Goal: Information Seeking & Learning: Find specific fact

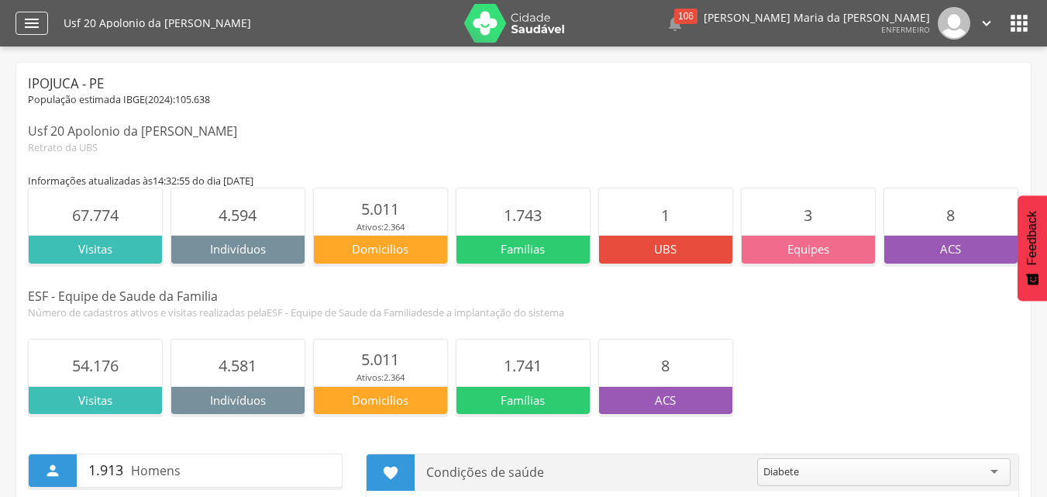
click at [40, 21] on icon "" at bounding box center [31, 23] width 19 height 19
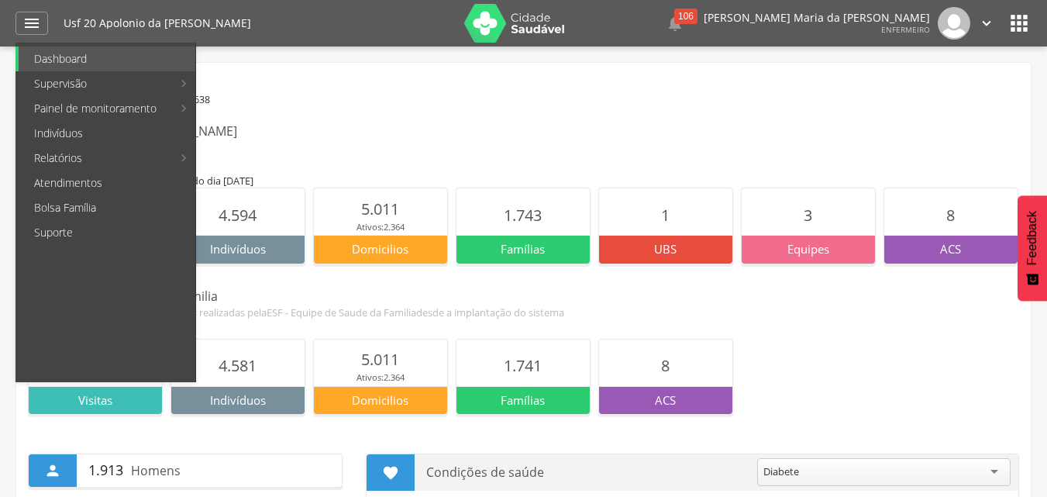
click at [1024, 16] on icon "" at bounding box center [1019, 23] width 25 height 25
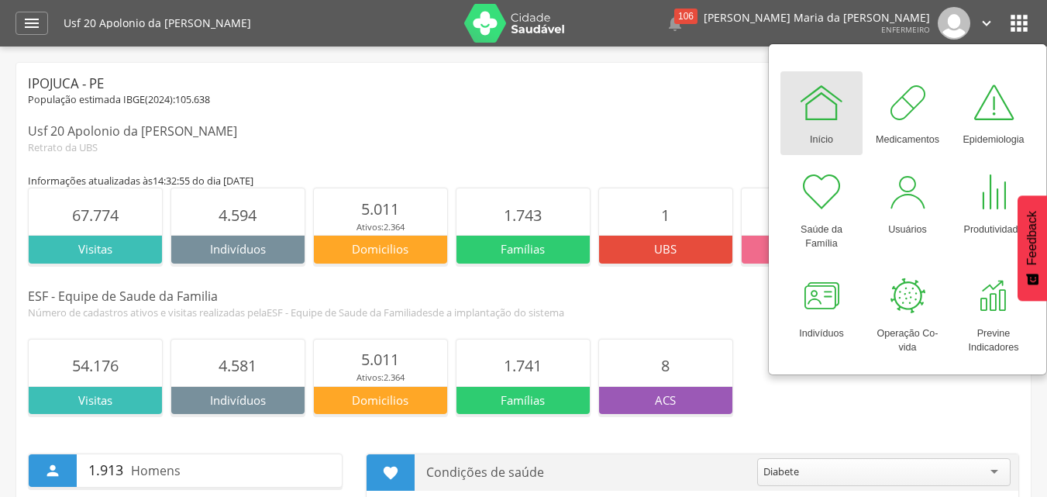
click at [817, 129] on div "Início" at bounding box center [821, 137] width 23 height 22
click at [23, 19] on icon "" at bounding box center [31, 23] width 19 height 19
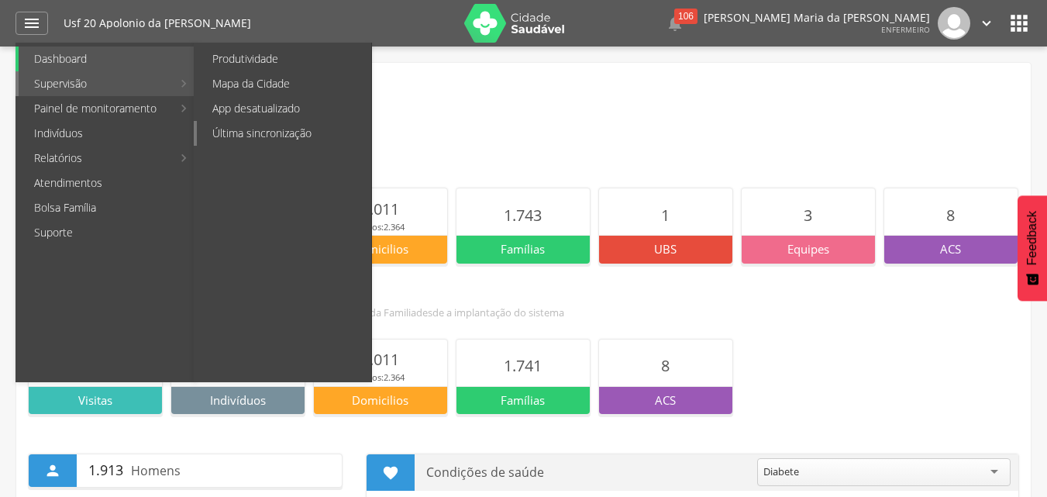
click at [266, 135] on link "Última sincronização" at bounding box center [284, 133] width 174 height 25
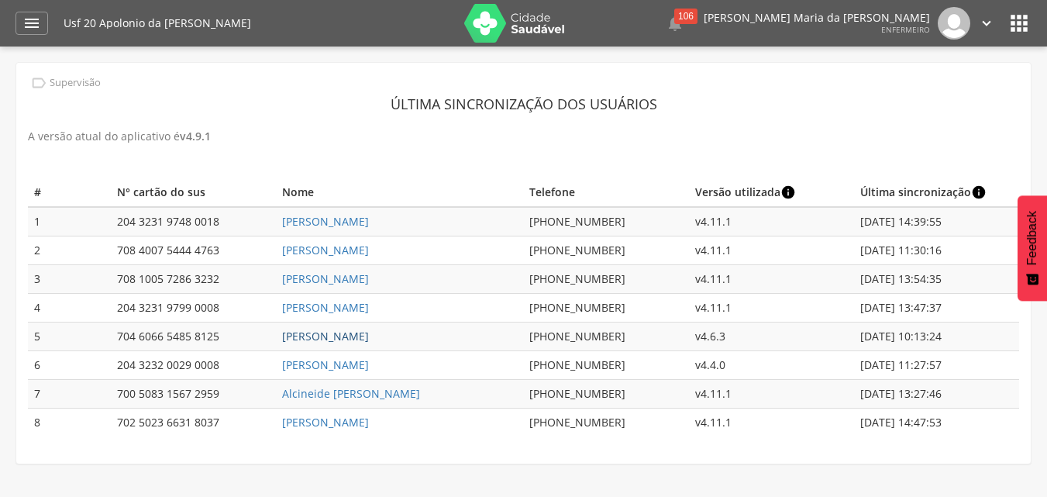
click at [364, 338] on link "[PERSON_NAME]" at bounding box center [325, 336] width 87 height 15
type input "**********"
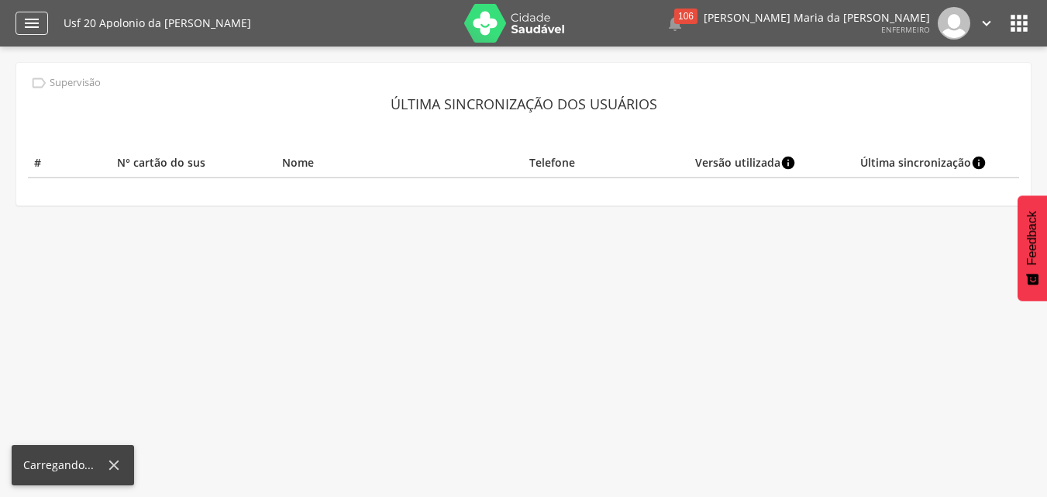
click at [29, 19] on icon "" at bounding box center [31, 23] width 19 height 19
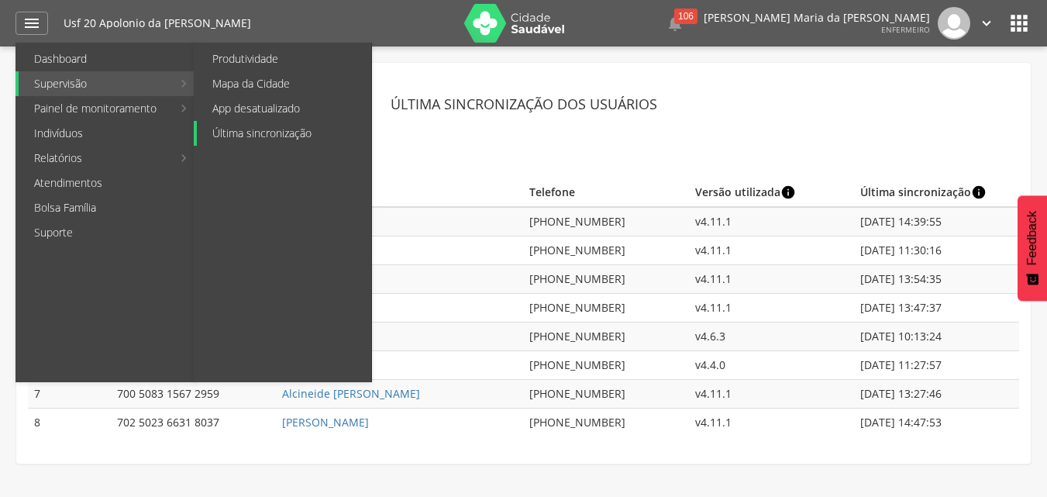
click at [254, 129] on link "Última sincronização" at bounding box center [284, 133] width 174 height 25
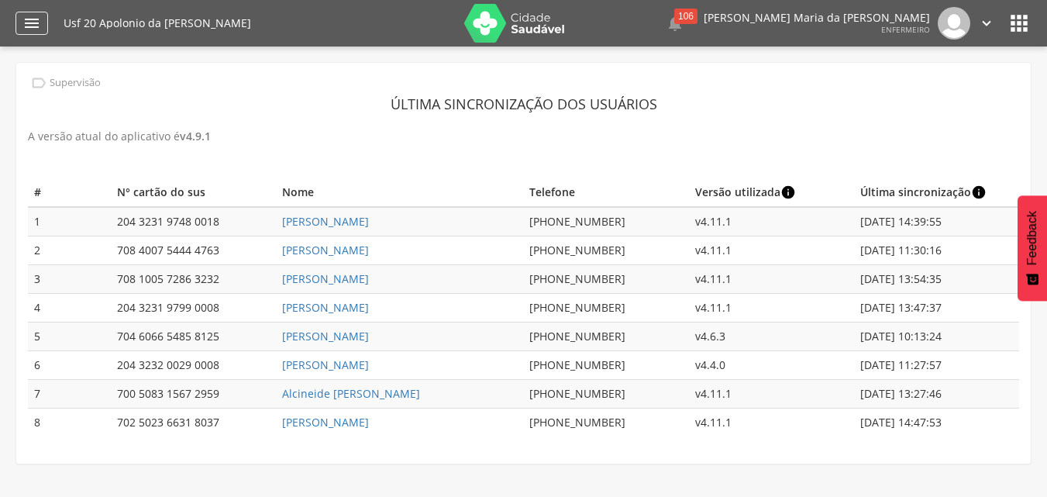
click at [39, 29] on icon "" at bounding box center [31, 23] width 19 height 19
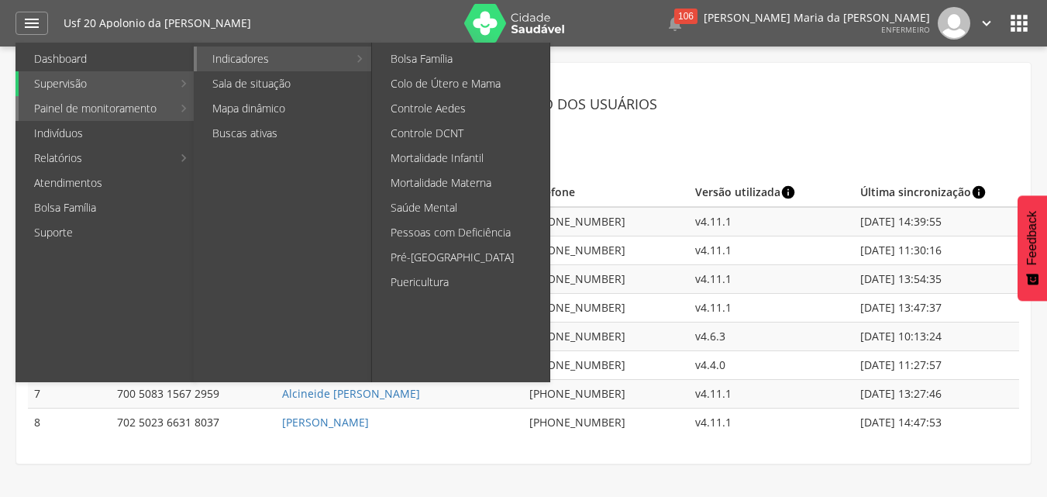
click at [280, 55] on link "Indicadores" at bounding box center [272, 58] width 151 height 25
click at [452, 88] on link "Colo de Útero e Mama" at bounding box center [462, 83] width 174 height 25
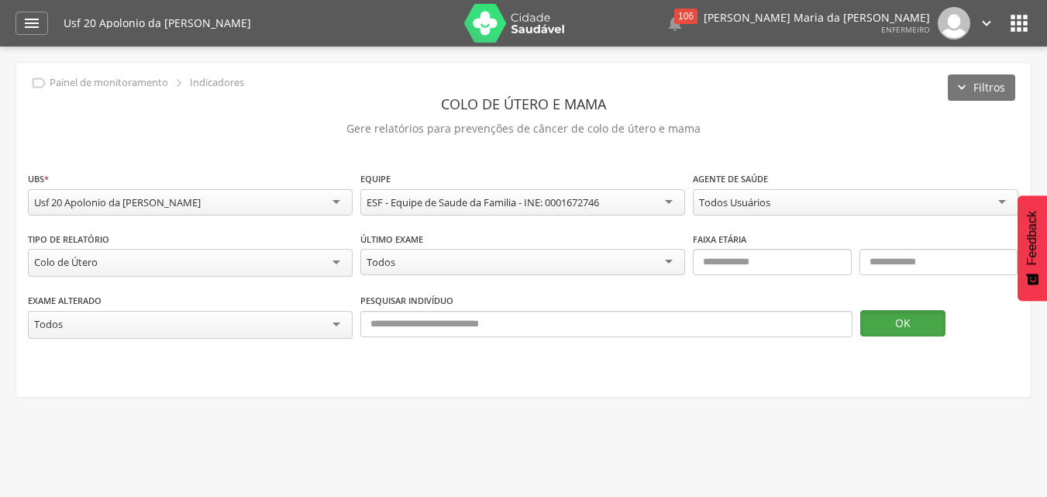
click at [910, 317] on button "OK" at bounding box center [902, 323] width 85 height 26
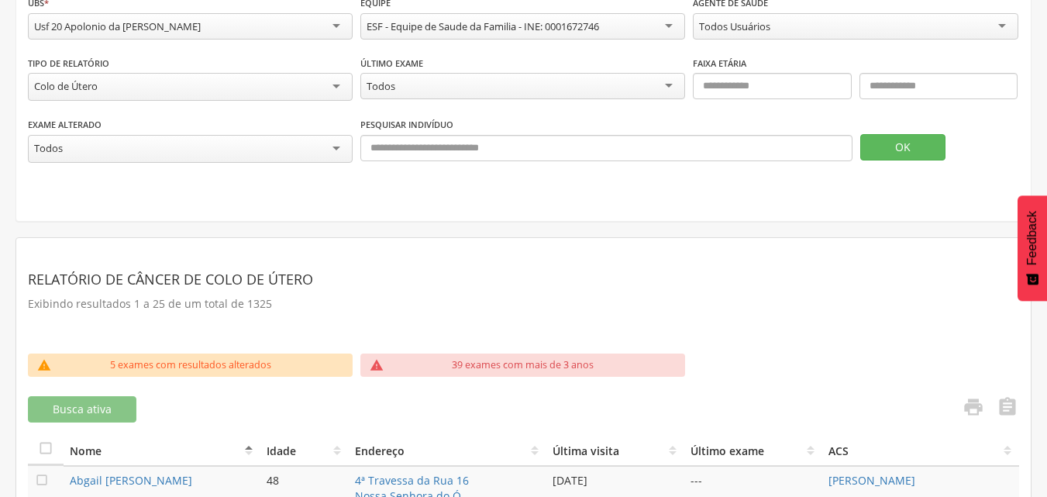
scroll to position [145, 0]
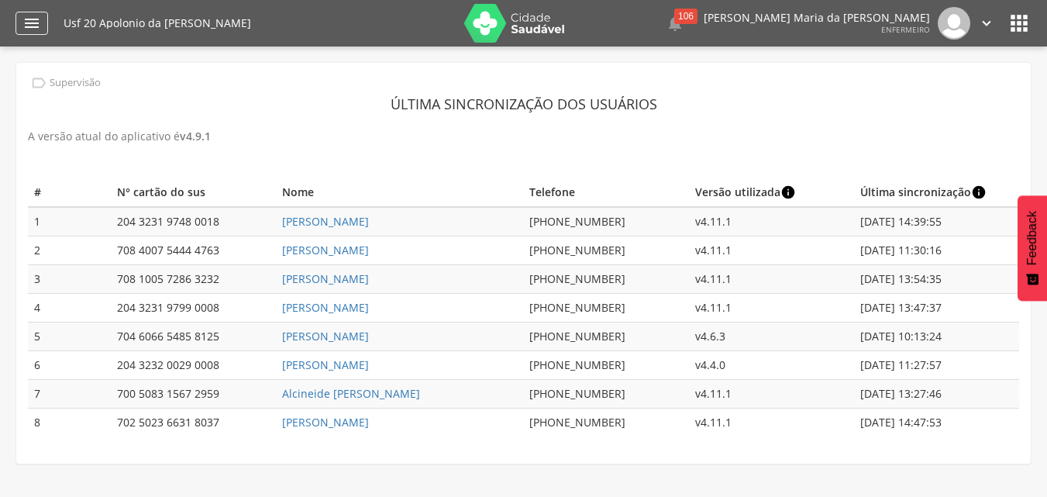
click at [36, 19] on icon "" at bounding box center [31, 23] width 19 height 19
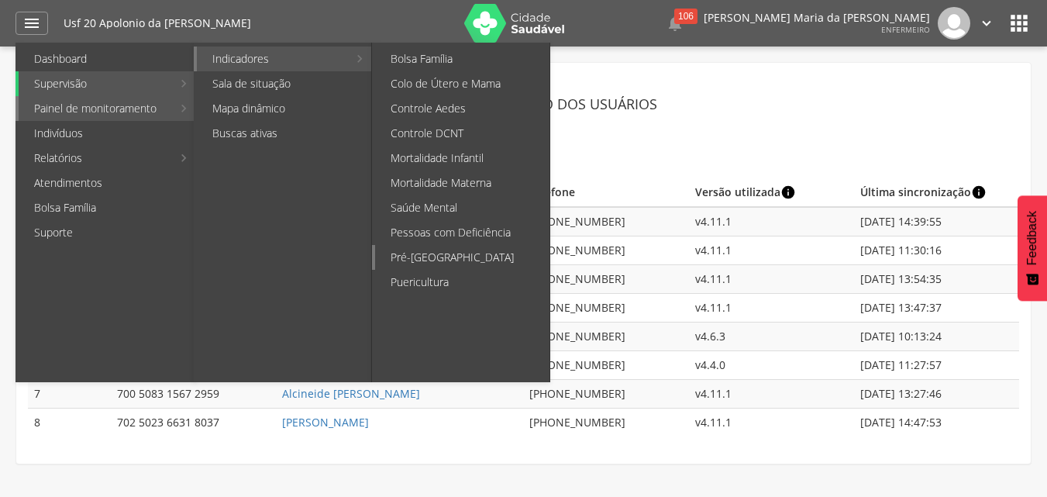
click at [449, 255] on link "Pré-[GEOGRAPHIC_DATA]" at bounding box center [462, 257] width 174 height 25
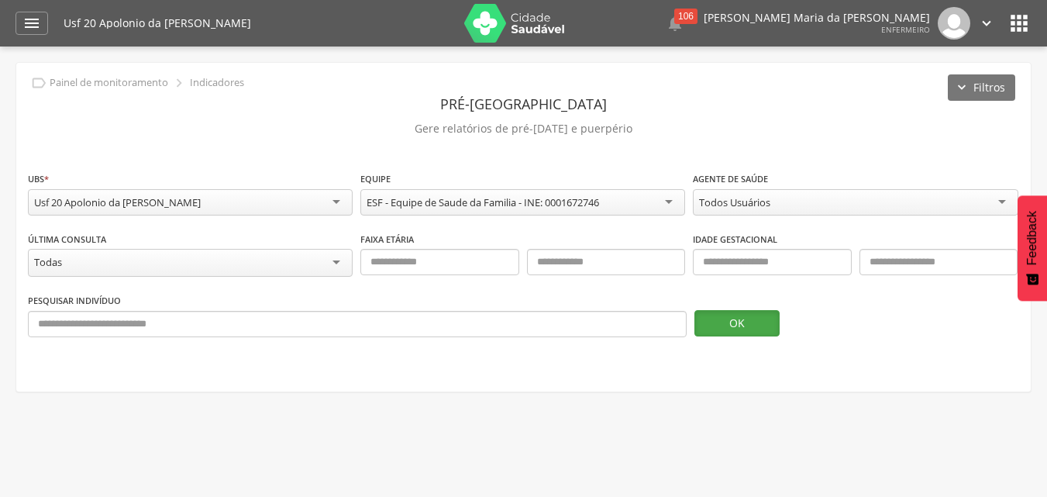
click at [747, 320] on button "OK" at bounding box center [736, 323] width 85 height 26
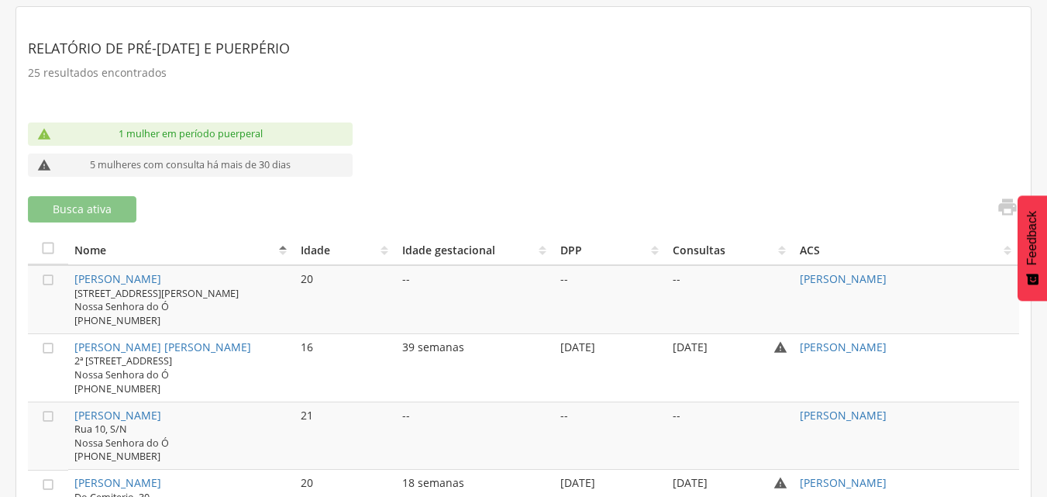
scroll to position [403, 0]
click at [144, 163] on p "5 mulheres com consulta há mais de 30 dias" at bounding box center [190, 164] width 201 height 14
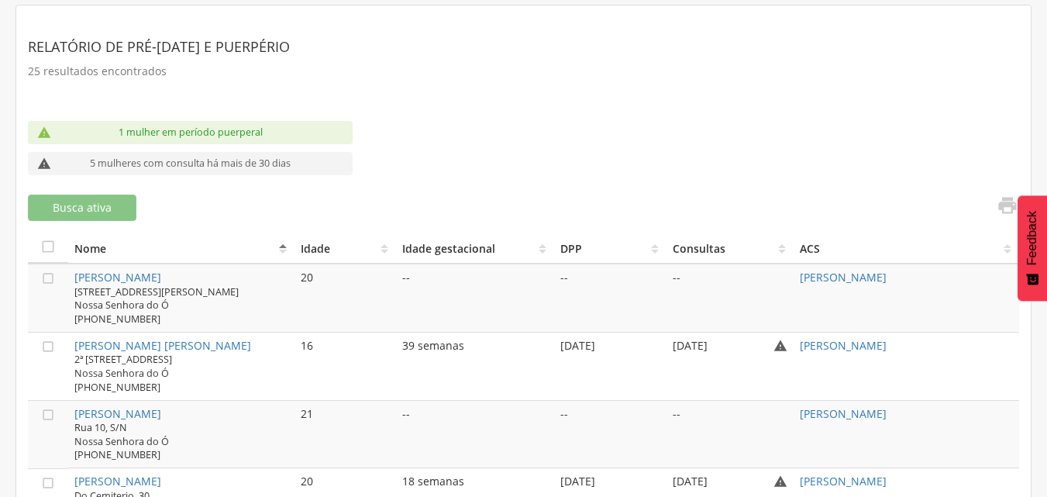
click at [43, 169] on icon "" at bounding box center [44, 164] width 14 height 14
click at [44, 160] on icon "" at bounding box center [44, 164] width 14 height 14
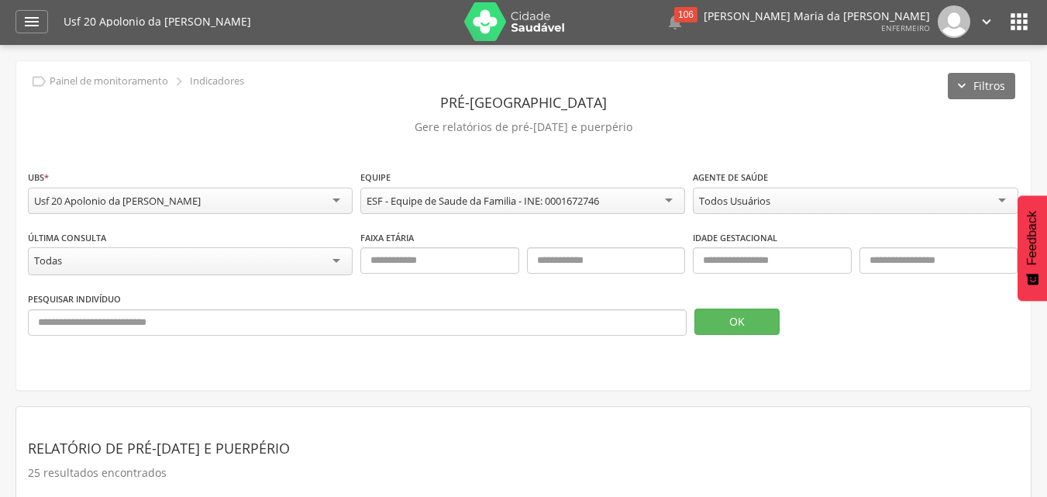
scroll to position [0, 0]
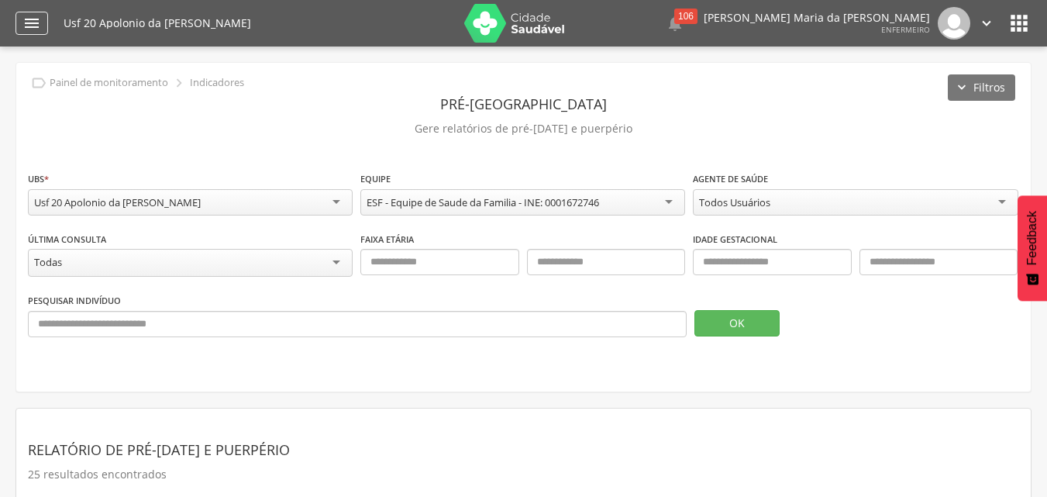
click at [40, 29] on icon "" at bounding box center [31, 23] width 19 height 19
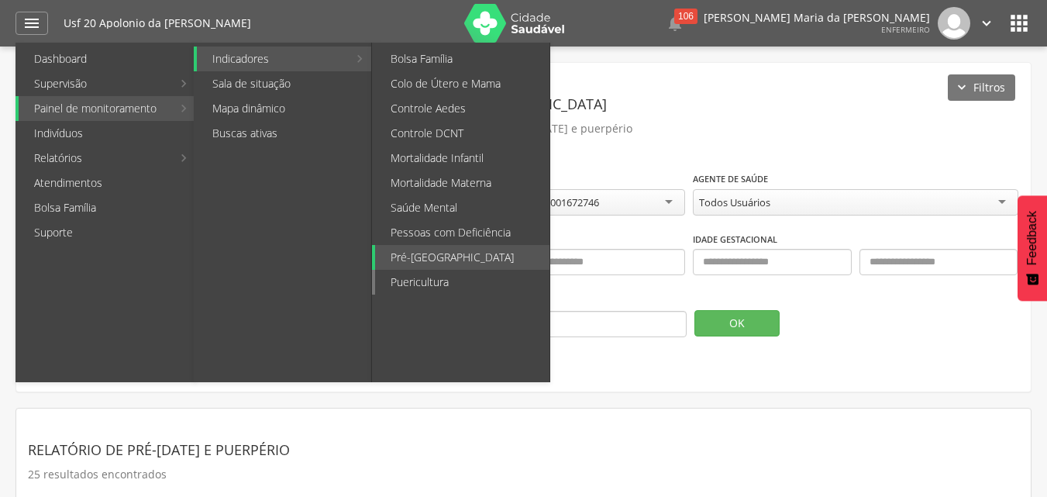
click at [454, 274] on link "Puericultura" at bounding box center [462, 282] width 174 height 25
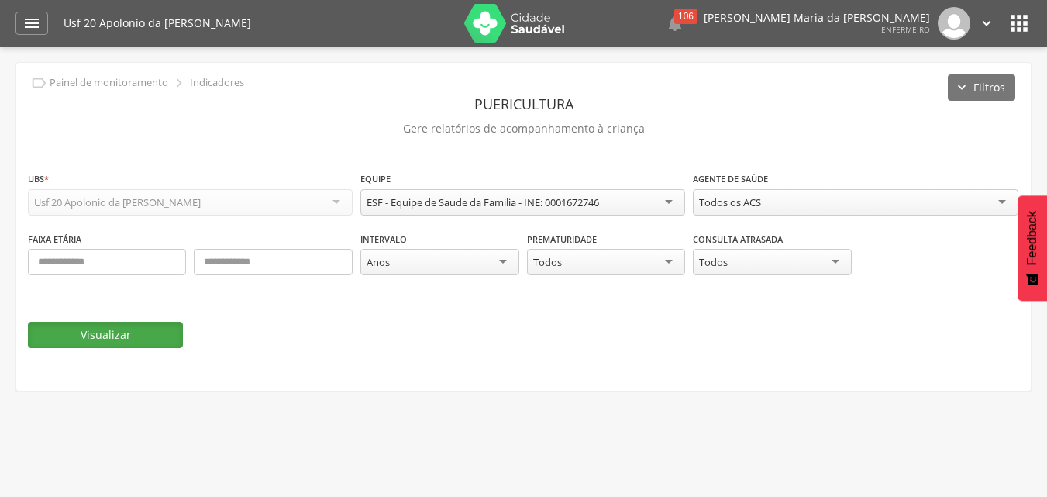
click at [150, 330] on button "Visualizar" at bounding box center [105, 335] width 155 height 26
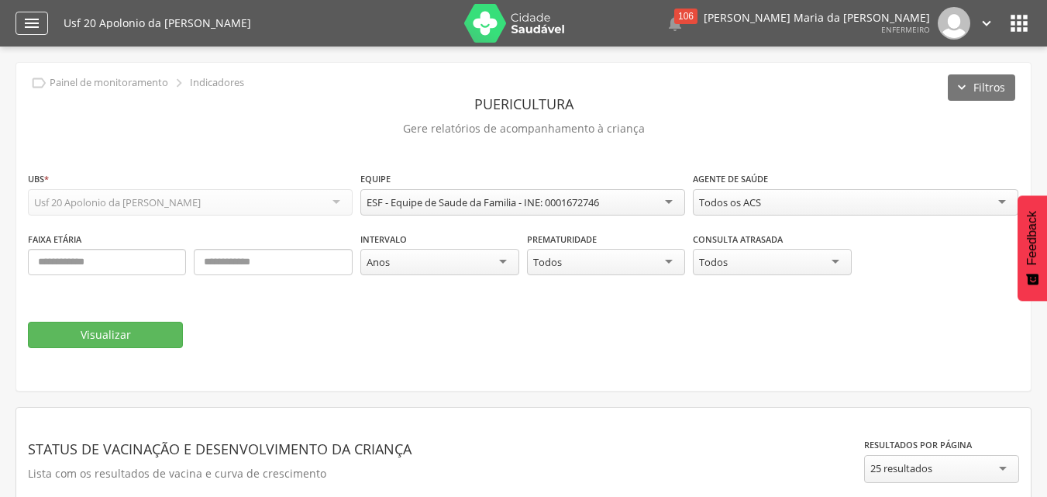
click at [29, 20] on icon "" at bounding box center [31, 23] width 19 height 19
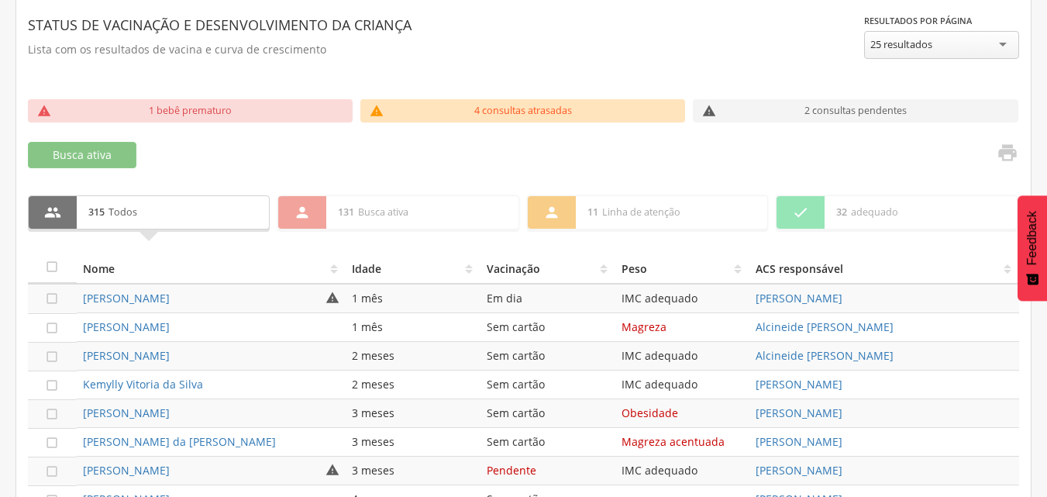
scroll to position [568, 0]
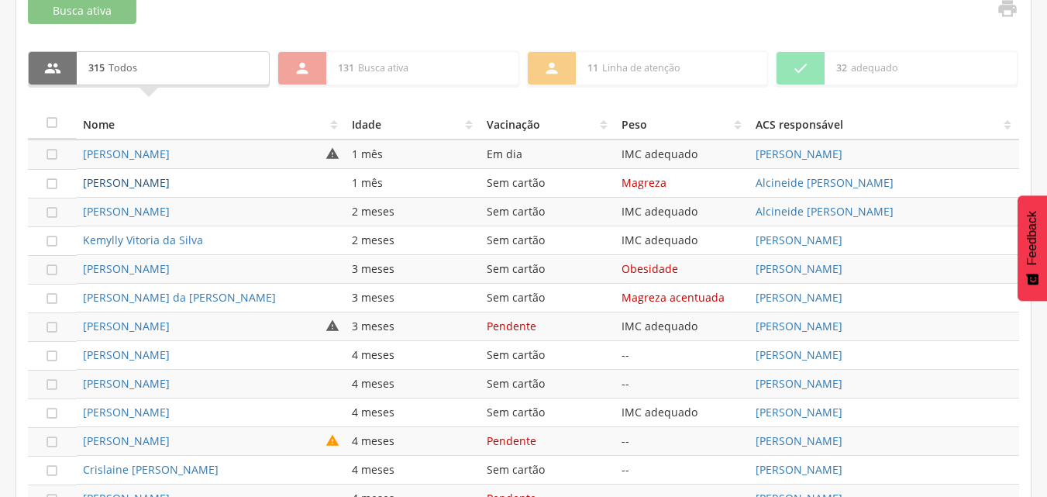
click at [146, 177] on link "[PERSON_NAME]" at bounding box center [126, 182] width 87 height 15
type input "**********"
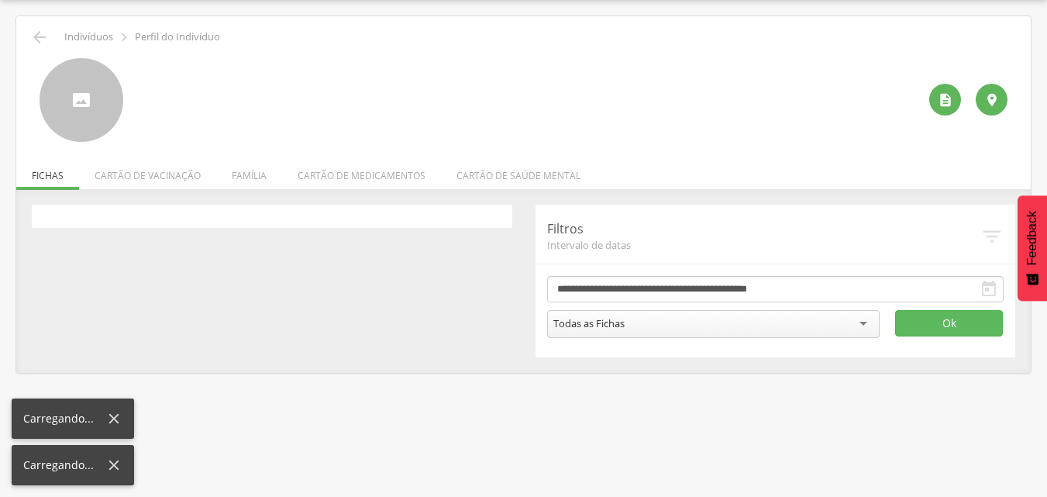
scroll to position [46, 0]
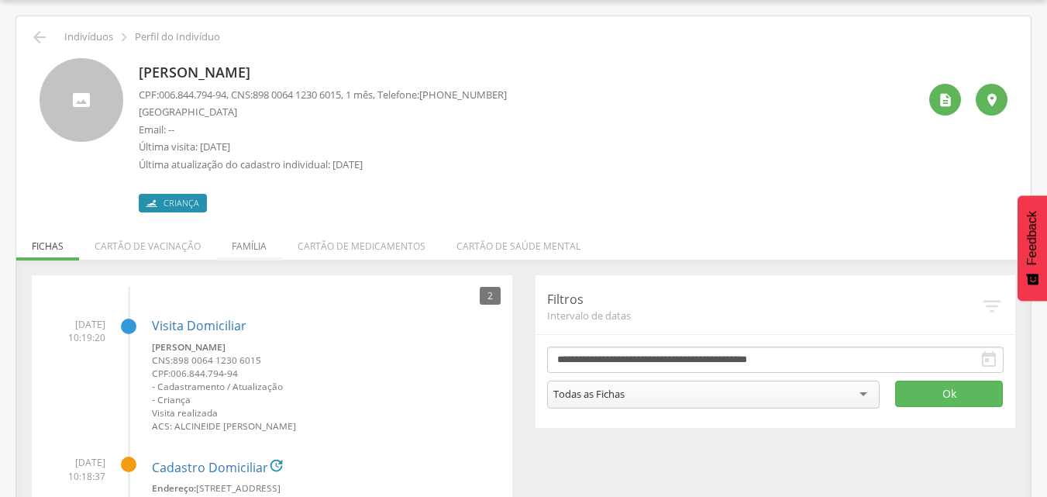
click at [243, 241] on li "Família" at bounding box center [249, 242] width 66 height 36
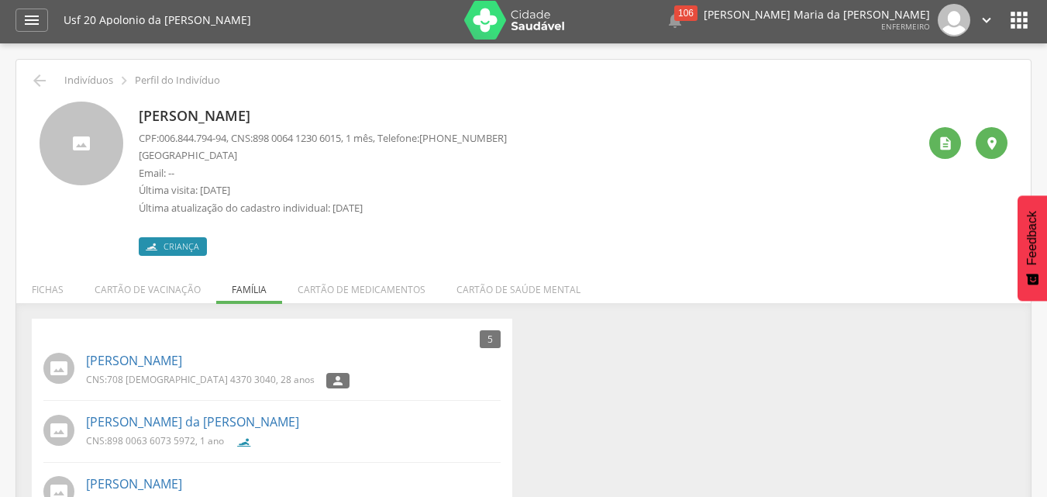
scroll to position [0, 0]
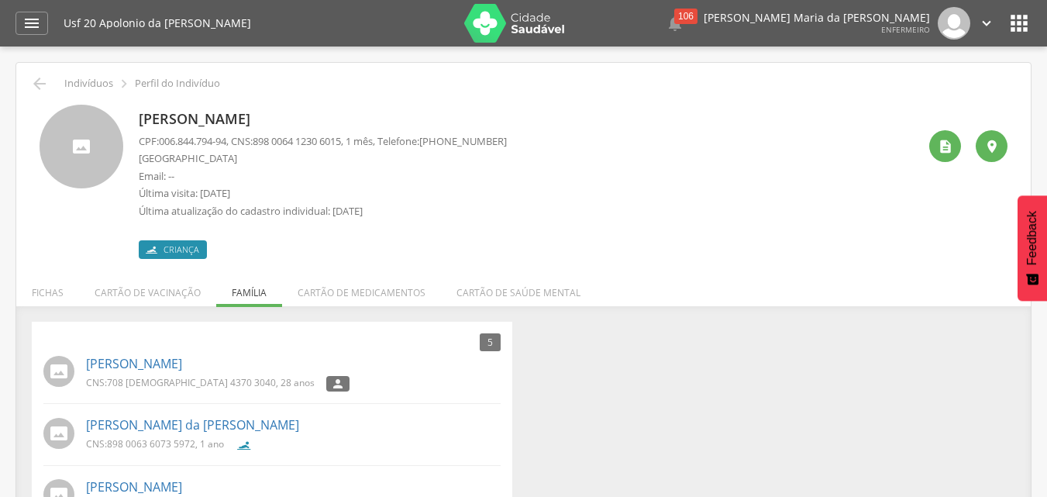
click at [201, 140] on span "006.844.794-94" at bounding box center [192, 141] width 67 height 14
click at [198, 120] on p "[PERSON_NAME]" at bounding box center [323, 119] width 368 height 20
click at [299, 140] on span "898 0064 1230 6015" at bounding box center [297, 141] width 88 height 14
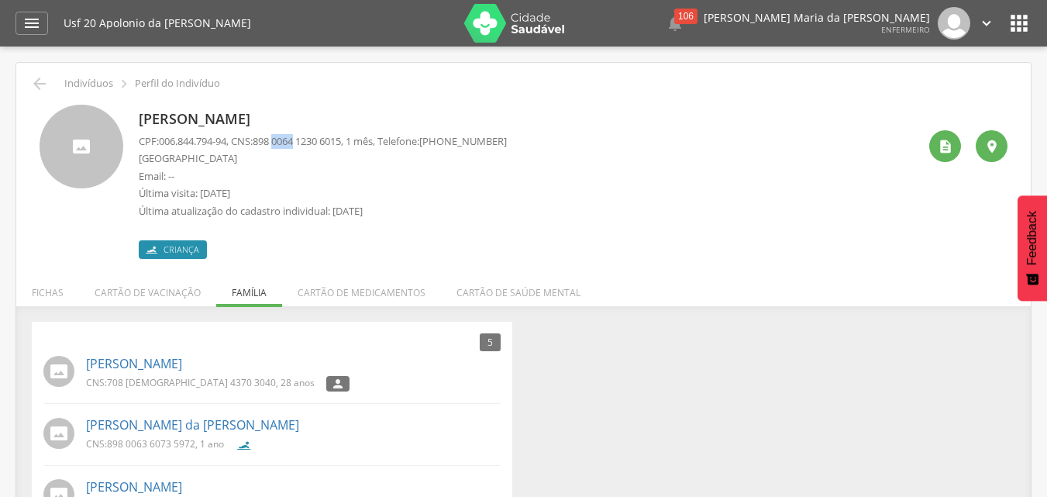
click at [299, 140] on span "898 0064 1230 6015" at bounding box center [297, 141] width 88 height 14
click at [270, 140] on span "898 0064 1230 6015" at bounding box center [297, 141] width 88 height 14
drag, startPoint x: 263, startPoint y: 138, endPoint x: 356, endPoint y: 140, distance: 93.8
click at [356, 140] on p "CPF: 006.844.794-94 , CNS: [PHONE_NUMBER] , 1 mês, Telefone: [PHONE_NUMBER]" at bounding box center [323, 141] width 368 height 15
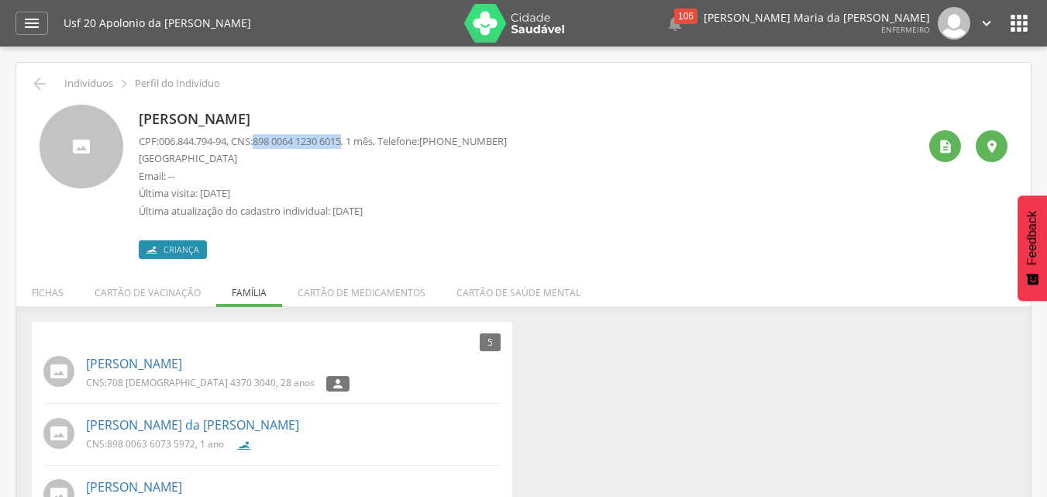
click at [341, 140] on span "898 0064 1230 6015" at bounding box center [297, 141] width 88 height 14
click at [262, 142] on p "CPF: 006.844.794-94 , CNS: [PHONE_NUMBER] , 1 mês, Telefone: [PHONE_NUMBER]" at bounding box center [323, 141] width 368 height 15
click at [316, 140] on span "898 0064 1230 6015" at bounding box center [297, 141] width 88 height 14
click at [266, 141] on span "898 0064 1230 6015" at bounding box center [297, 141] width 88 height 14
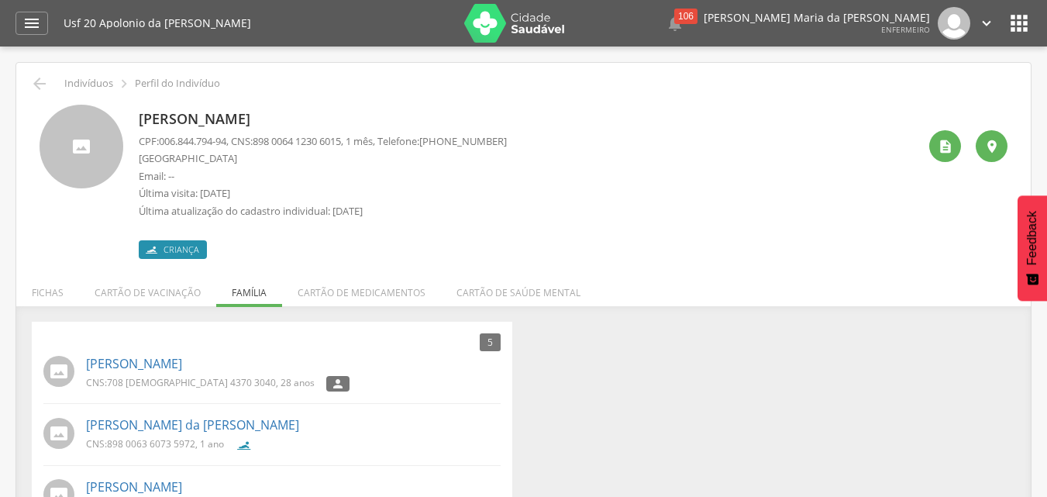
click at [265, 141] on span "898 0064 1230 6015" at bounding box center [297, 141] width 88 height 14
drag, startPoint x: 265, startPoint y: 141, endPoint x: 353, endPoint y: 139, distance: 87.6
click at [341, 139] on span "898 0064 1230 6015" at bounding box center [297, 141] width 88 height 14
copy span "898 0064 1230 6015"
